Goal: Task Accomplishment & Management: Complete application form

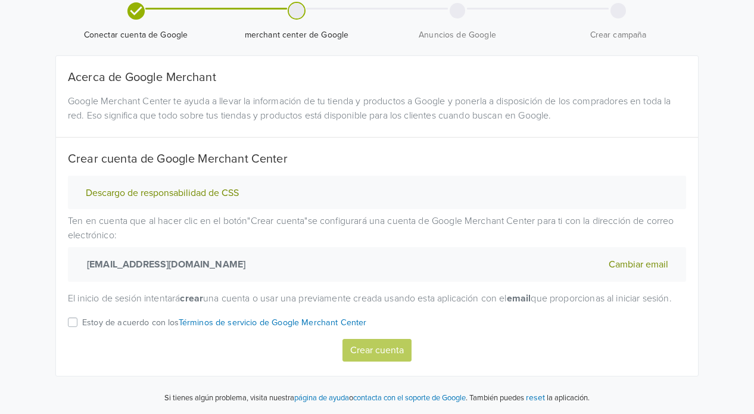
scroll to position [60, 0]
click at [82, 323] on label "Estoy de acuerdo con los Términos de servicio de Google Merchant Center" at bounding box center [224, 326] width 285 height 23
click at [0, 0] on input "Estoy de acuerdo con los Términos de servicio de Google Merchant Center" at bounding box center [0, 0] width 0 height 0
click at [376, 354] on button "Crear cuenta" at bounding box center [376, 350] width 69 height 23
click at [74, 318] on div "Estoy de acuerdo con los Términos de servicio de Google Merchant Center" at bounding box center [377, 326] width 618 height 23
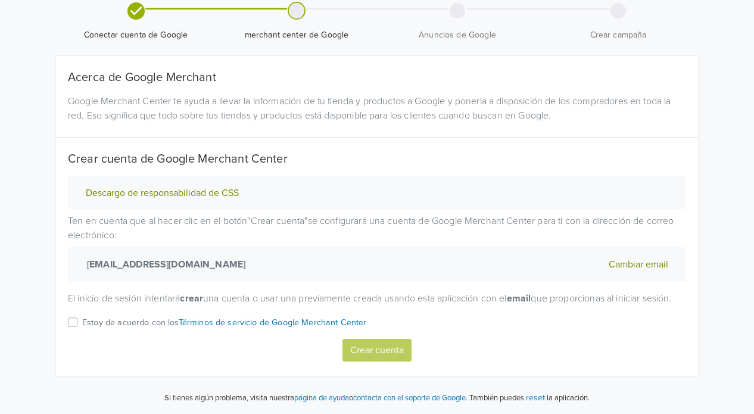
click at [82, 325] on label "Estoy de acuerdo con los Términos de servicio de Google Merchant Center" at bounding box center [224, 326] width 285 height 23
click at [0, 0] on input "Estoy de acuerdo con los Términos de servicio de Google Merchant Center" at bounding box center [0, 0] width 0 height 0
click at [381, 351] on button "Crear cuenta" at bounding box center [376, 350] width 69 height 23
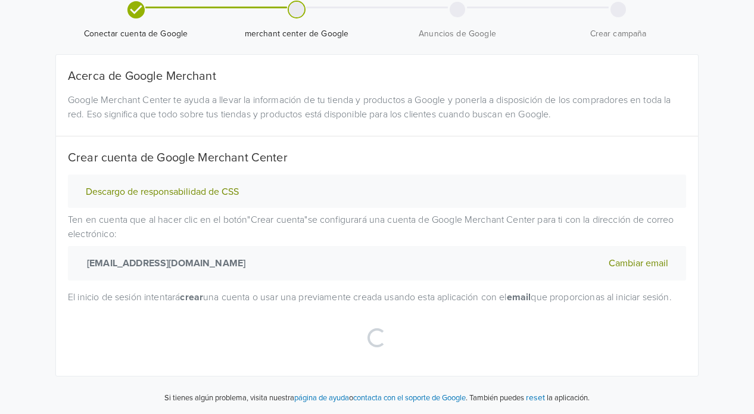
scroll to position [61, 0]
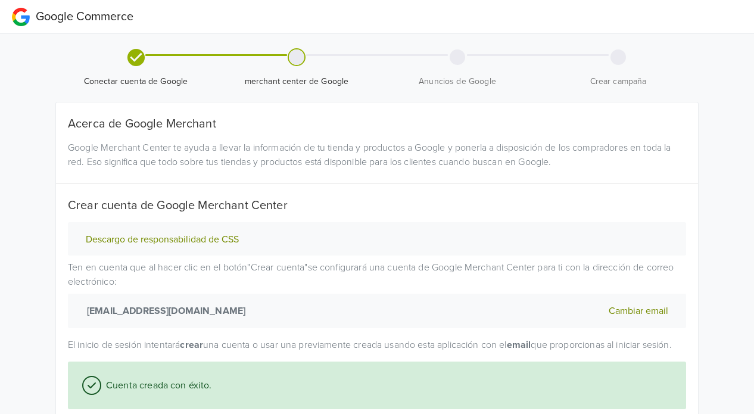
select select "cl"
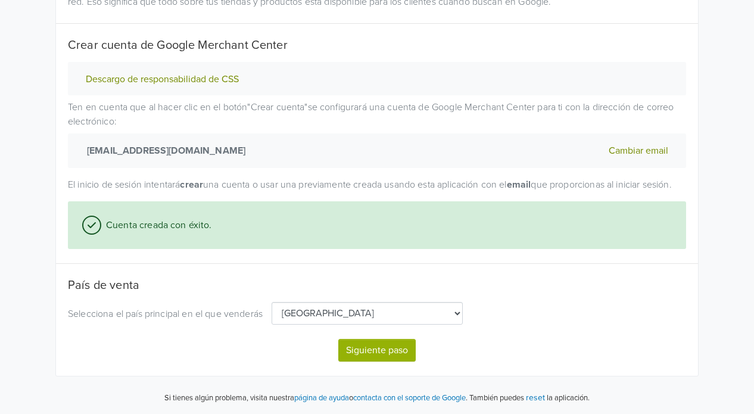
click at [376, 356] on button "Siguiente paso" at bounding box center [376, 350] width 77 height 23
select select "cl"
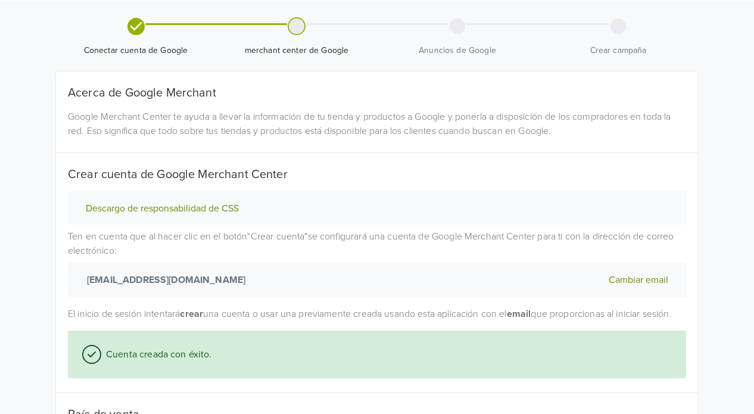
select select "cl"
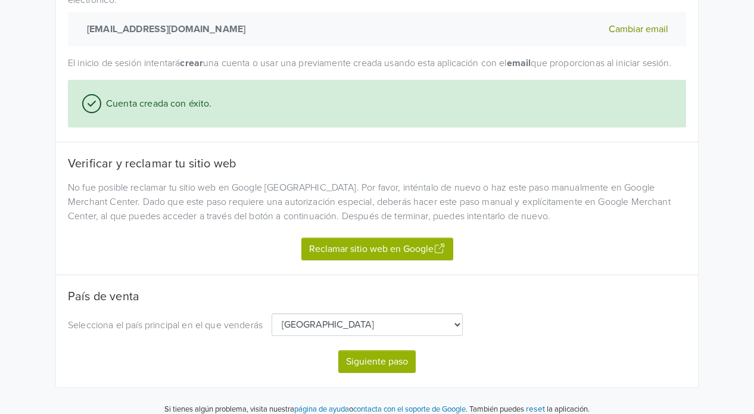
scroll to position [306, 0]
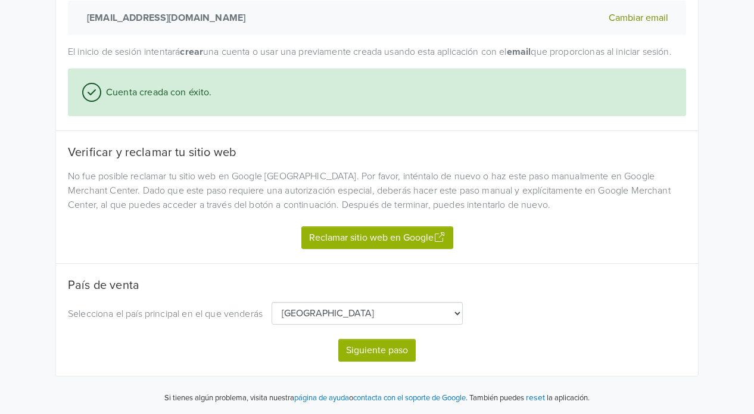
click at [376, 350] on button "Siguiente paso" at bounding box center [376, 350] width 77 height 23
select select "cl"
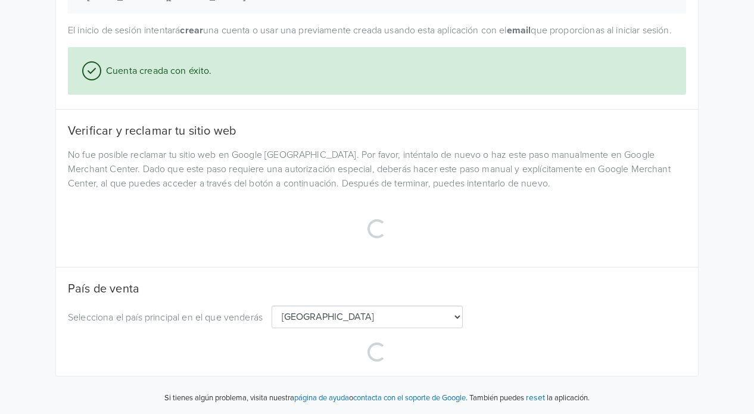
scroll to position [328, 0]
select select "cl"
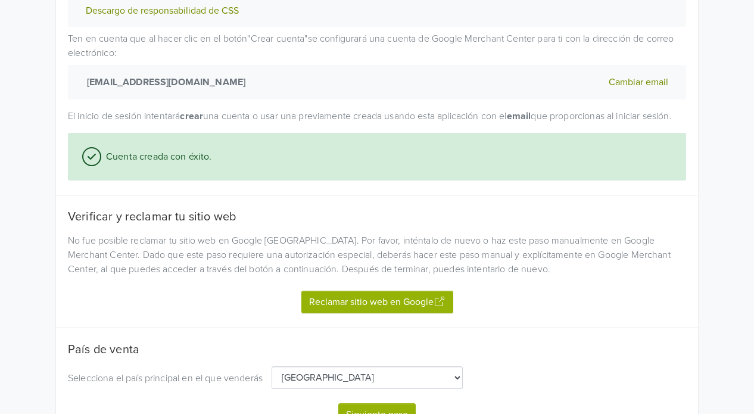
scroll to position [306, 0]
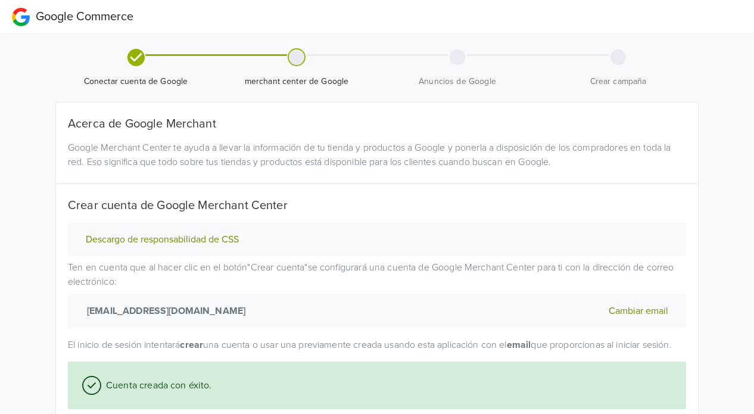
select select "cl"
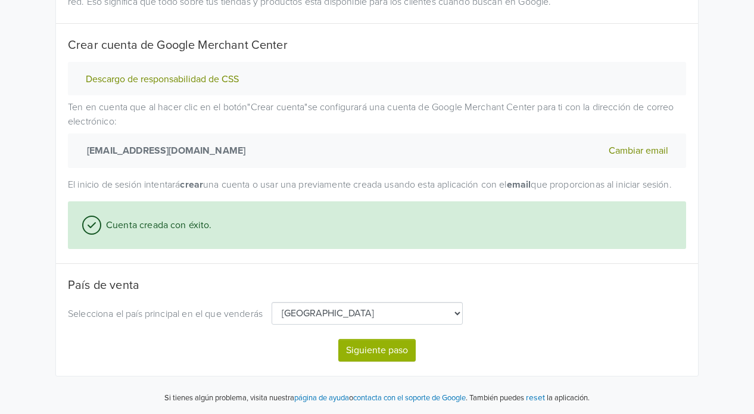
scroll to position [174, 0]
click at [370, 353] on button "Siguiente paso" at bounding box center [376, 350] width 77 height 23
select select "cl"
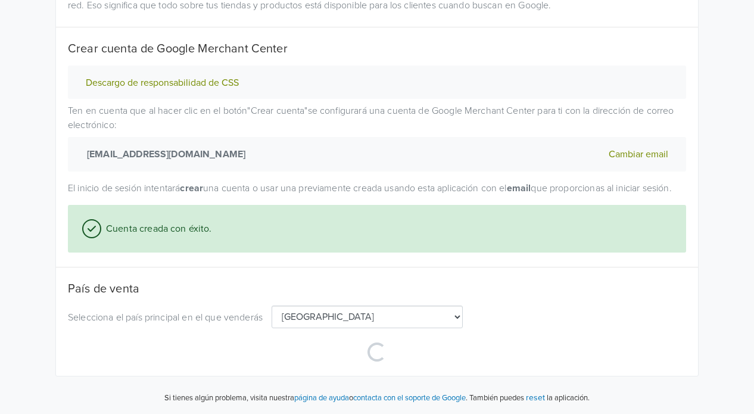
scroll to position [31, 0]
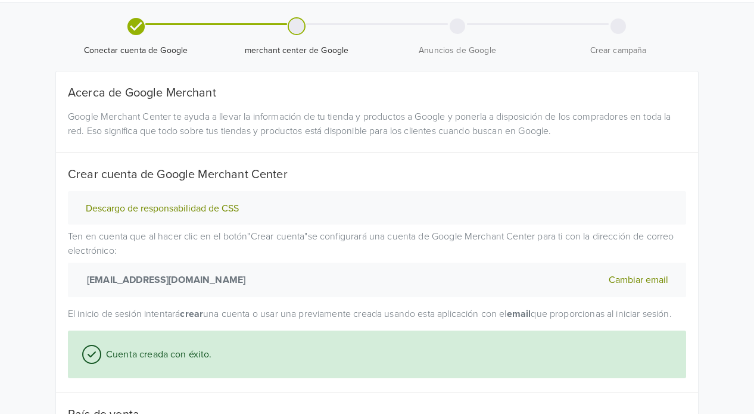
select select "cl"
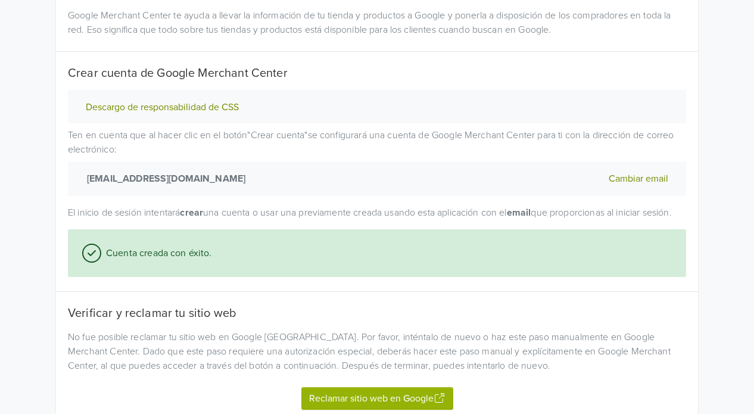
scroll to position [29, 0]
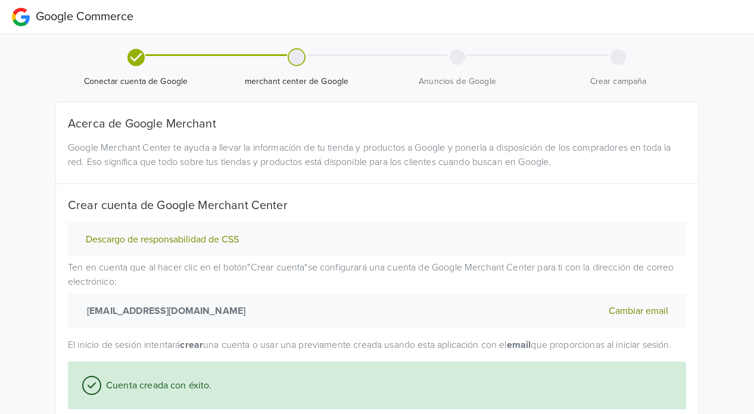
select select "cl"
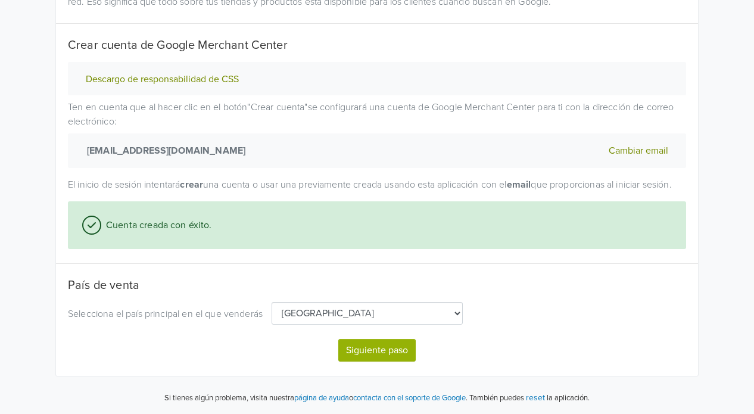
scroll to position [174, 0]
click at [391, 354] on button "Siguiente paso" at bounding box center [376, 350] width 77 height 23
select select "cl"
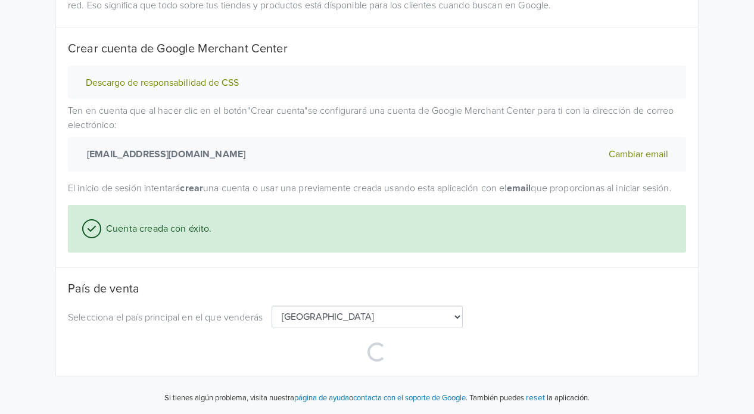
scroll to position [170, 0]
select select "cl"
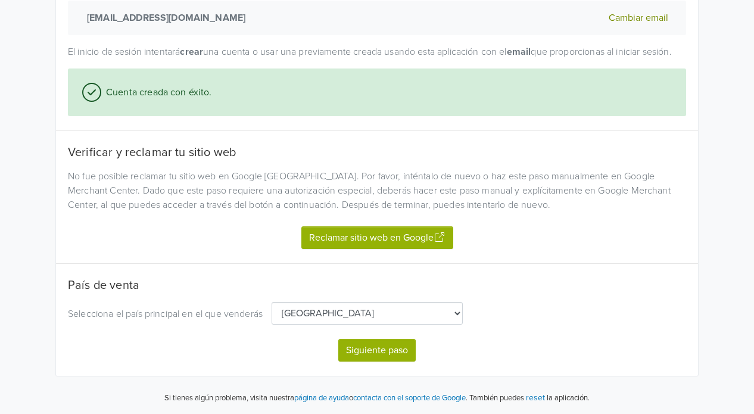
scroll to position [306, 0]
click at [380, 236] on button "Reclamar sitio web en Google" at bounding box center [377, 237] width 152 height 23
click at [374, 356] on button "Siguiente paso" at bounding box center [376, 350] width 77 height 23
select select "cl"
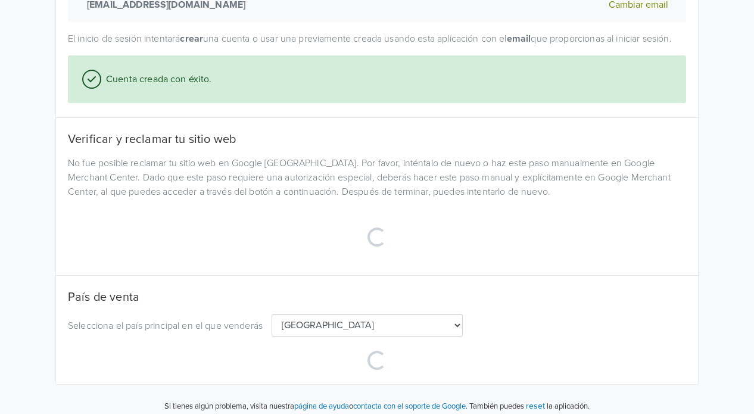
select select "cl"
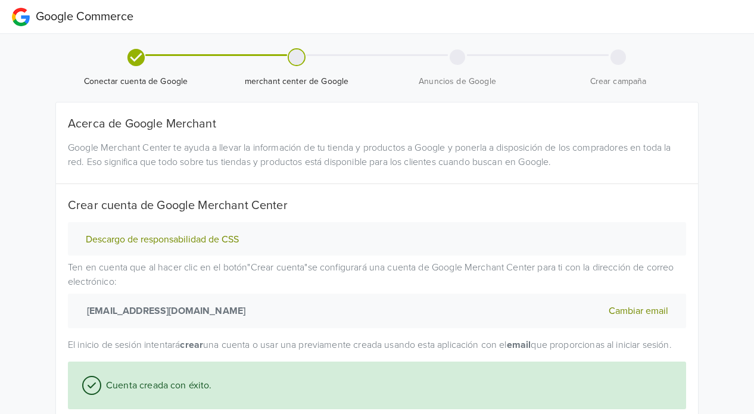
select select "cl"
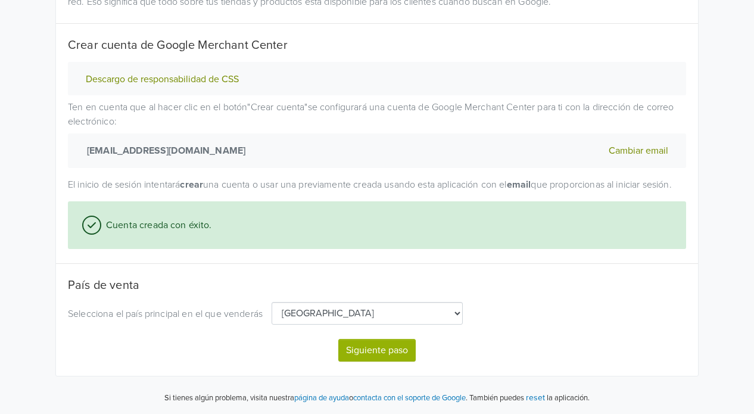
scroll to position [174, 0]
